Goal: Transaction & Acquisition: Book appointment/travel/reservation

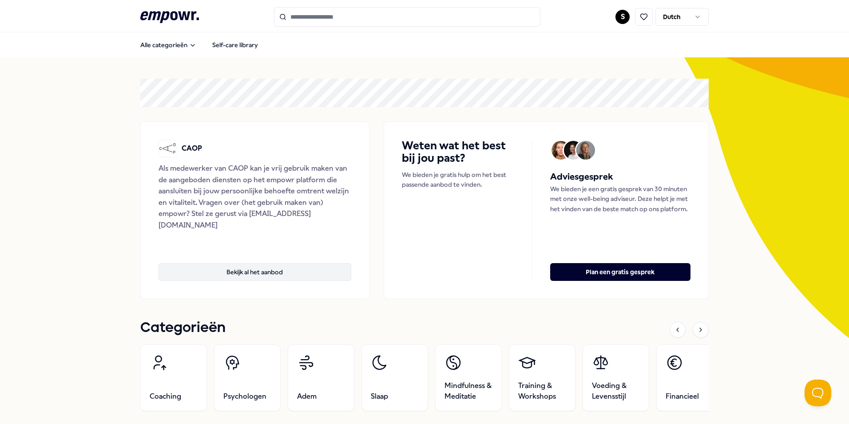
click at [247, 270] on button "Bekijk al het aanbod" at bounding box center [255, 272] width 193 height 18
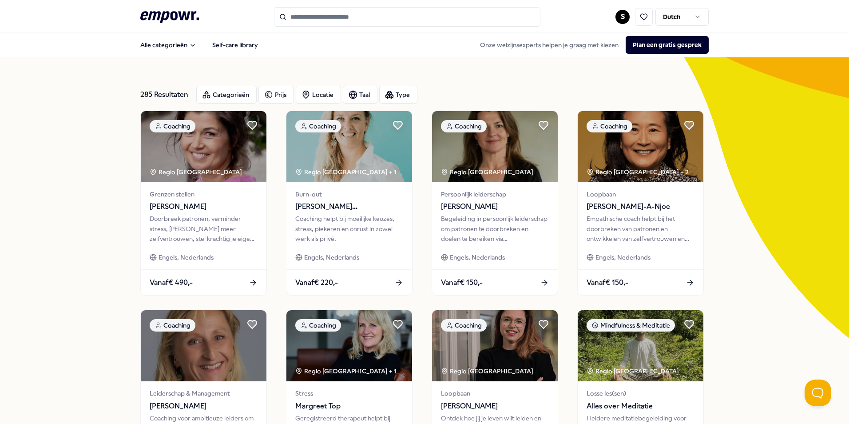
click at [315, 18] on input "Search for products, categories or subcategories" at bounding box center [407, 17] width 267 height 20
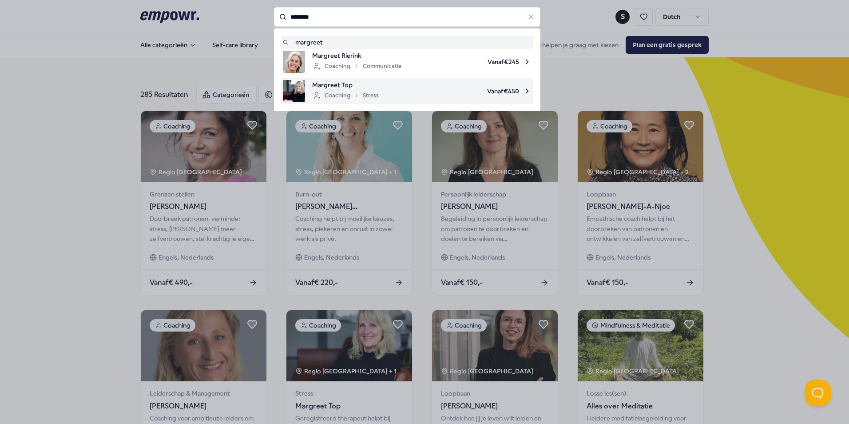
click at [340, 85] on span "Margreet Top" at bounding box center [345, 85] width 67 height 10
type input "********"
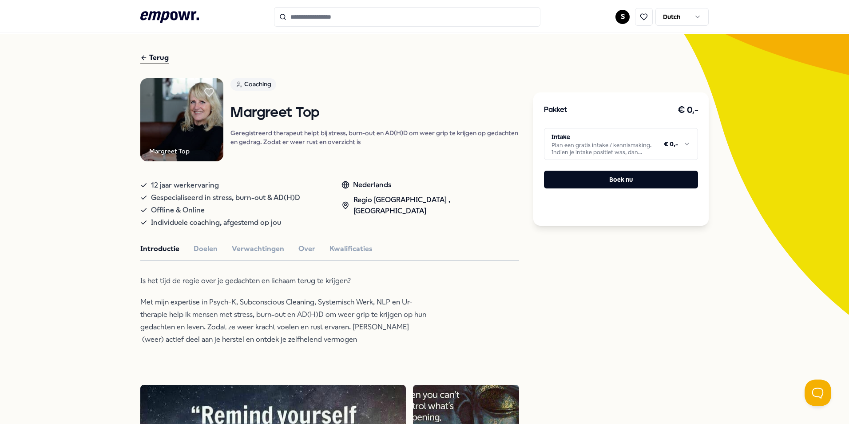
scroll to position [89, 0]
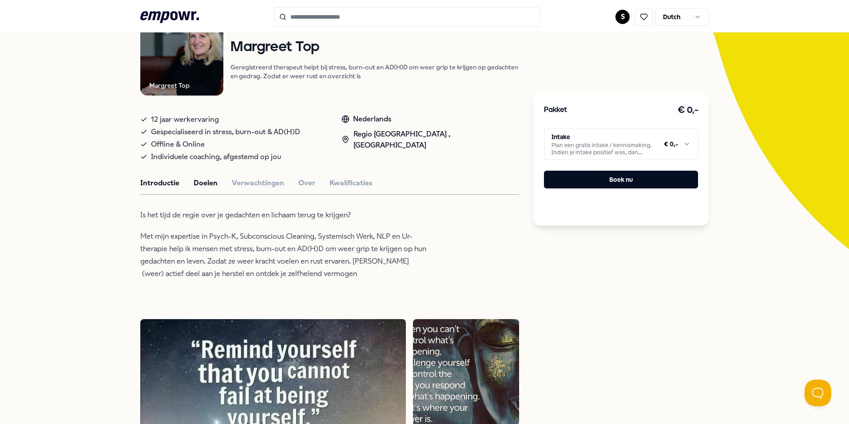
click at [198, 180] on button "Doelen" at bounding box center [206, 183] width 24 height 12
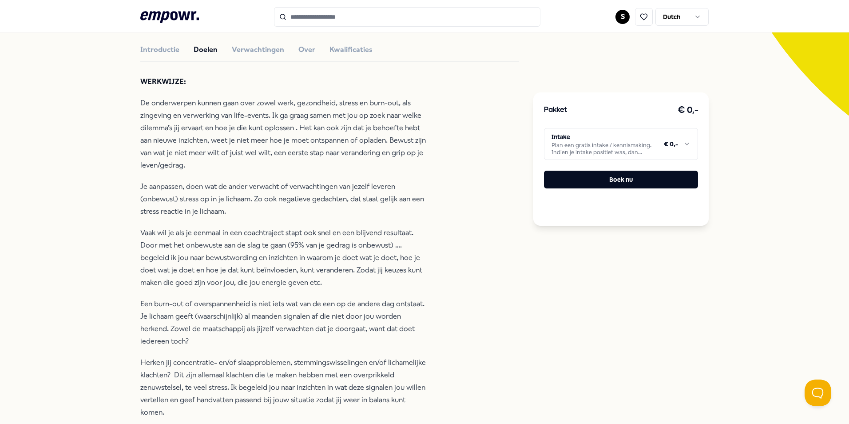
scroll to position [133, 0]
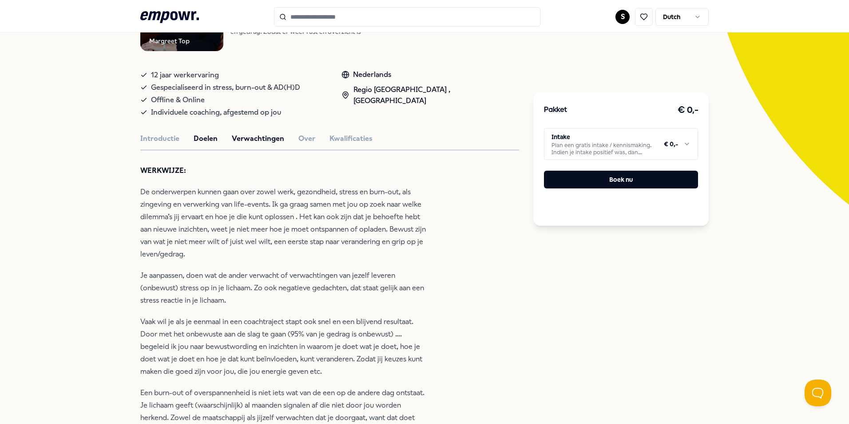
click at [240, 139] on button "Verwachtingen" at bounding box center [258, 139] width 52 height 12
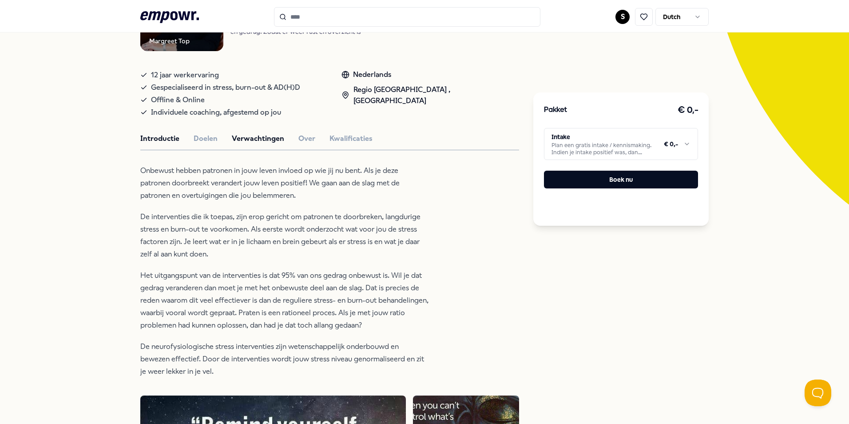
click at [157, 138] on button "Introductie" at bounding box center [159, 139] width 39 height 12
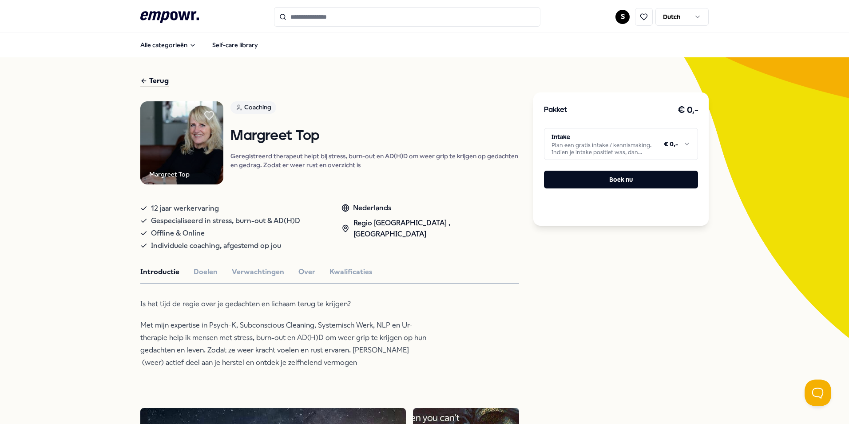
scroll to position [44, 0]
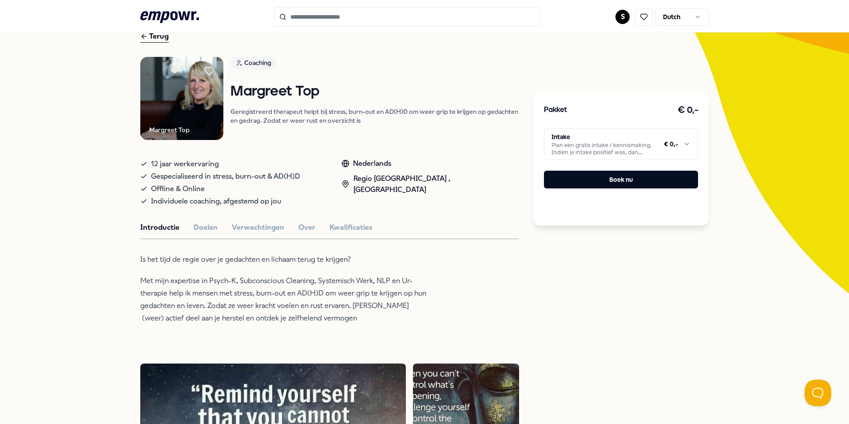
drag, startPoint x: 484, startPoint y: 237, endPoint x: 488, endPoint y: 247, distance: 10.3
click at [299, 227] on button "Over" at bounding box center [307, 228] width 17 height 12
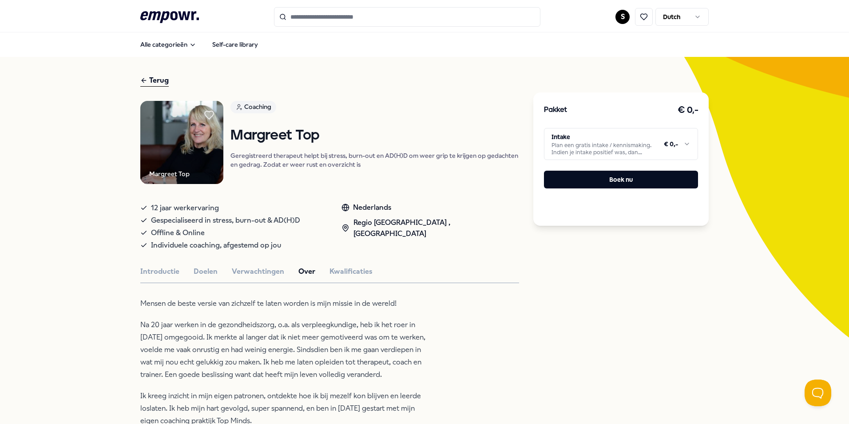
scroll to position [0, 0]
click at [203, 267] on button "Doelen" at bounding box center [206, 272] width 24 height 12
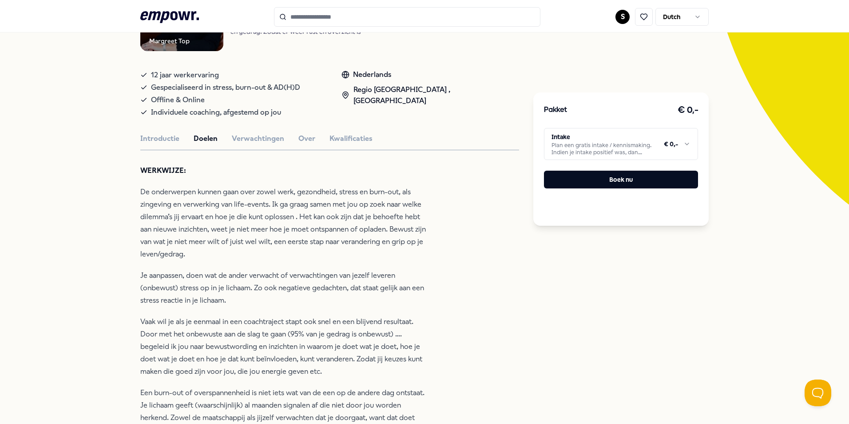
scroll to position [178, 0]
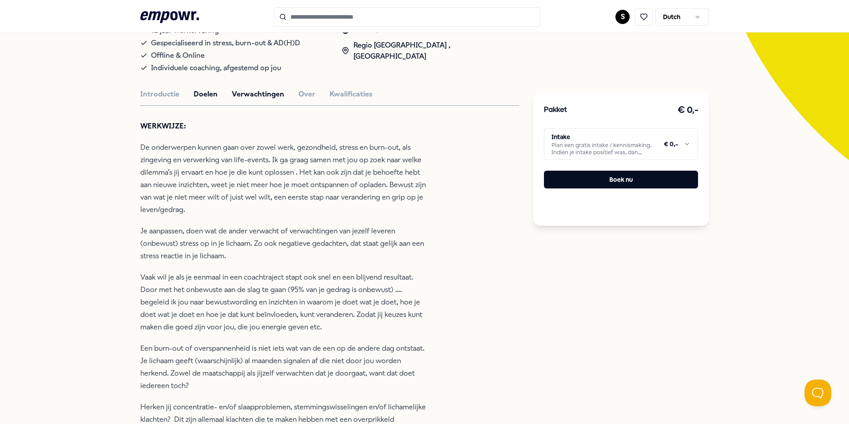
click at [246, 95] on button "Verwachtingen" at bounding box center [258, 94] width 52 height 12
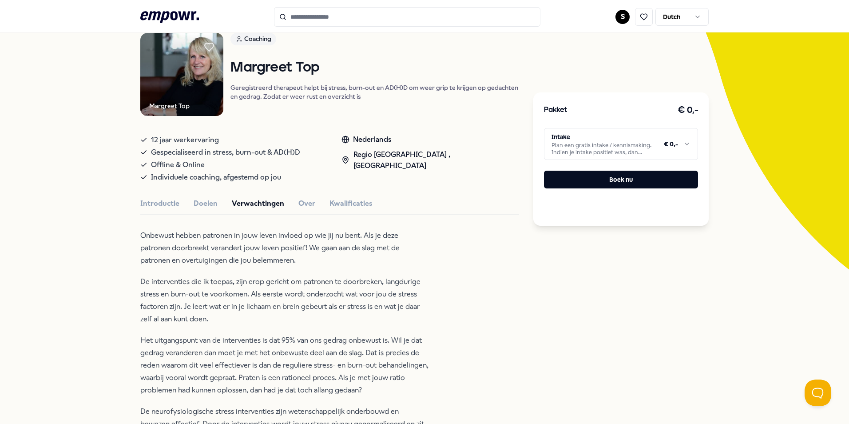
scroll to position [0, 0]
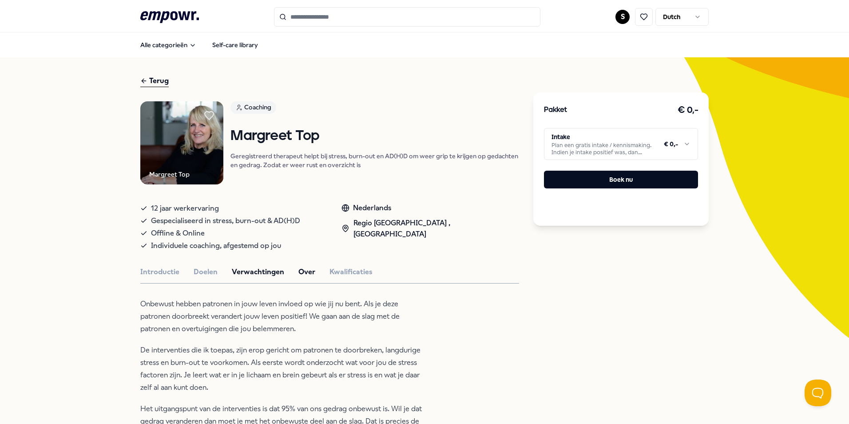
click at [301, 274] on button "Over" at bounding box center [307, 272] width 17 height 12
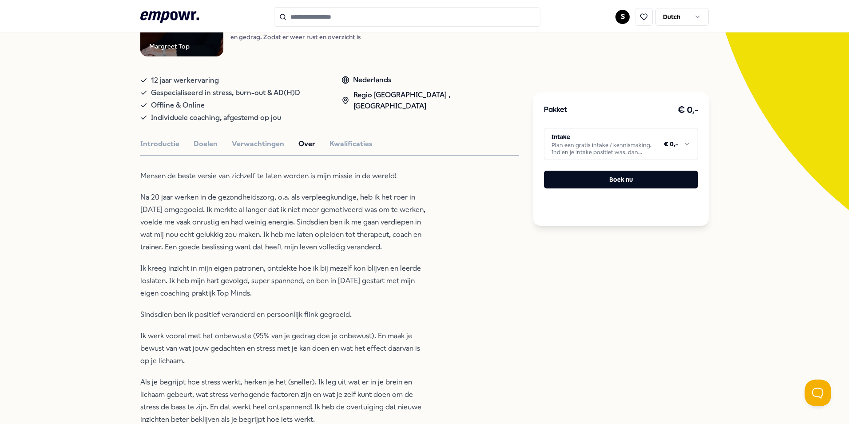
scroll to position [89, 0]
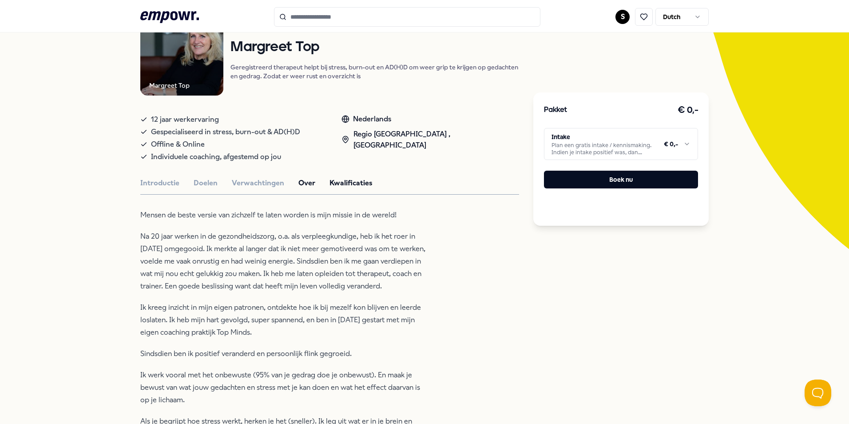
click at [364, 184] on button "Kwalificaties" at bounding box center [351, 183] width 43 height 12
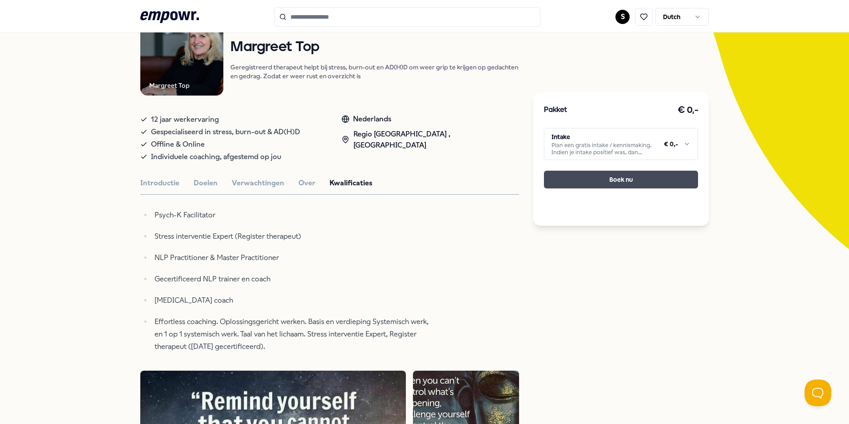
click at [611, 178] on button "Boek nu" at bounding box center [621, 180] width 154 height 18
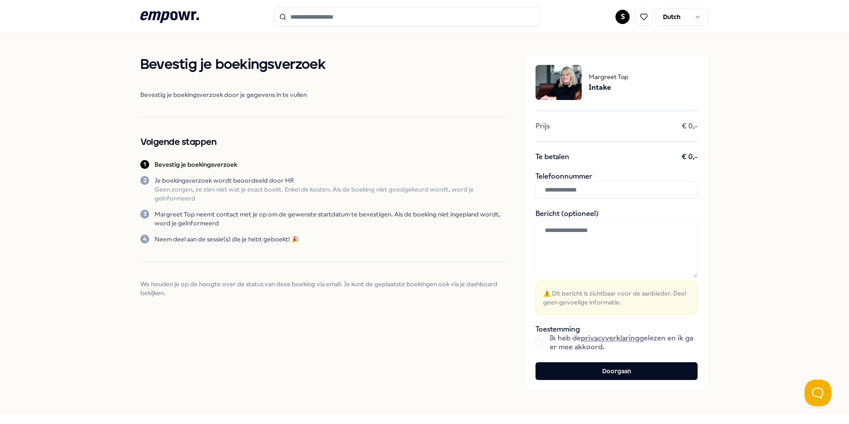
click at [586, 187] on input "text" at bounding box center [617, 190] width 162 height 18
type input "**********"
click at [767, 273] on div "**********" at bounding box center [424, 222] width 849 height 380
click at [536, 342] on button "button" at bounding box center [539, 342] width 7 height 7
click at [603, 370] on button "Doorgaan" at bounding box center [617, 371] width 162 height 18
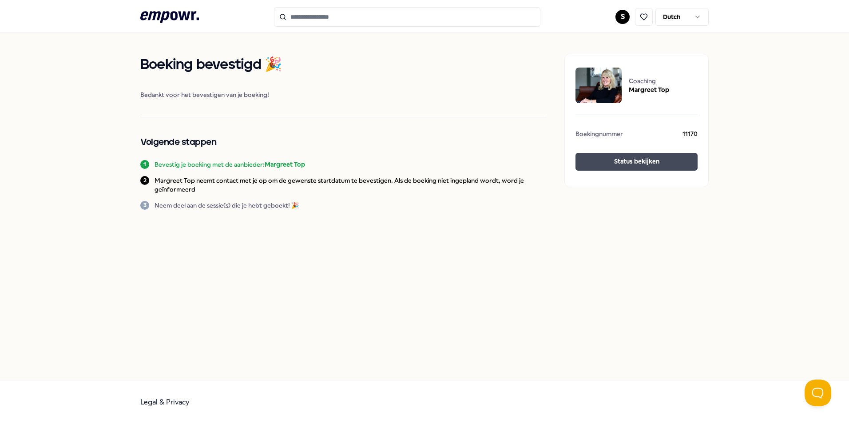
click at [628, 163] on button "Status bekijken" at bounding box center [637, 162] width 122 height 18
